Goal: Information Seeking & Learning: Understand process/instructions

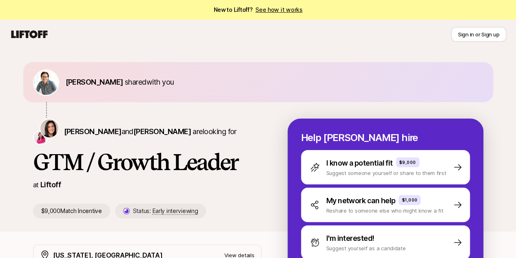
click at [277, 9] on link "See how it works" at bounding box center [279, 9] width 47 height 7
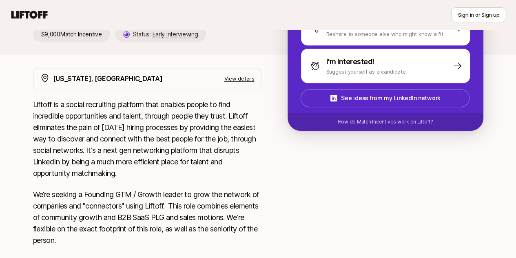
scroll to position [172, 0]
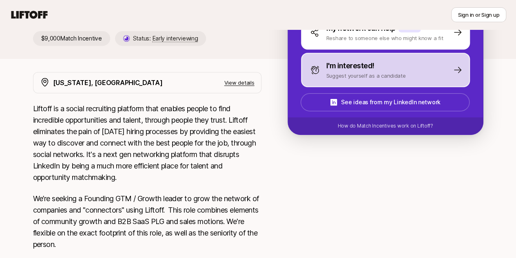
click at [401, 71] on p "Suggest yourself as a candidate" at bounding box center [367, 75] width 80 height 8
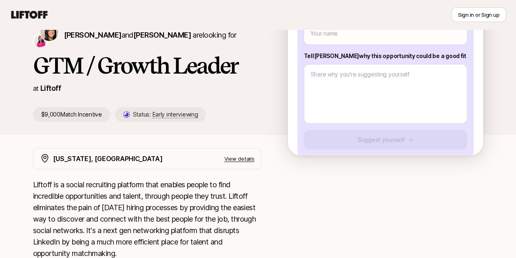
scroll to position [82, 0]
